Goal: Transaction & Acquisition: Subscribe to service/newsletter

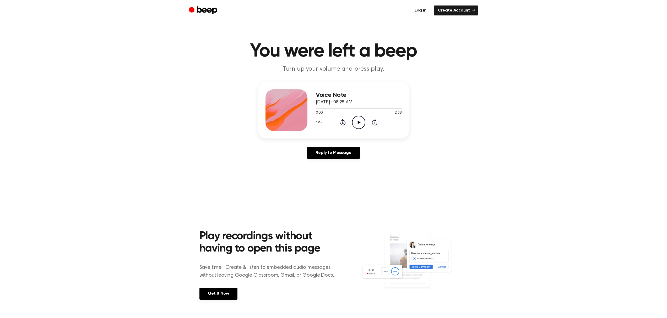
click at [420, 8] on link "Log in" at bounding box center [420, 11] width 20 height 10
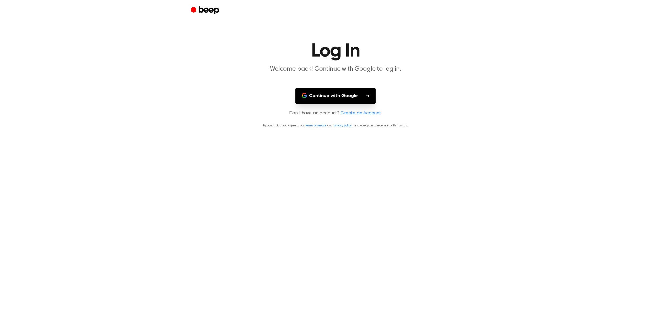
click at [337, 94] on button "Continue with Google" at bounding box center [335, 95] width 80 height 15
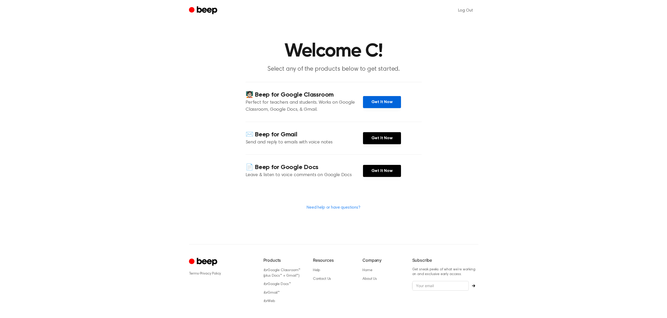
click at [372, 101] on link "Get It Now" at bounding box center [382, 102] width 38 height 12
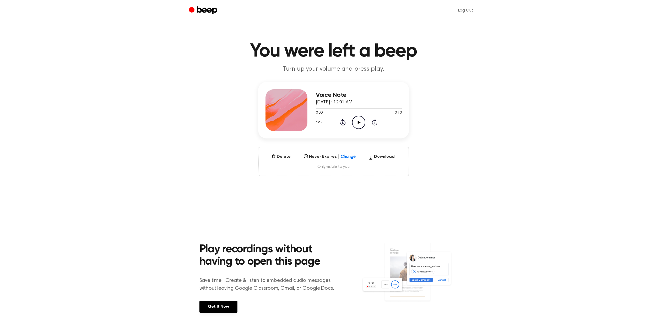
click at [357, 124] on icon "Play Audio" at bounding box center [358, 122] width 13 height 13
click at [221, 307] on link "Get It Now" at bounding box center [218, 307] width 38 height 12
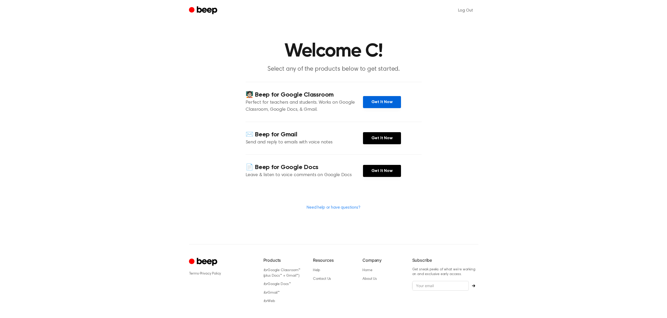
click at [381, 100] on link "Get It Now" at bounding box center [382, 102] width 38 height 12
